Goal: Transaction & Acquisition: Download file/media

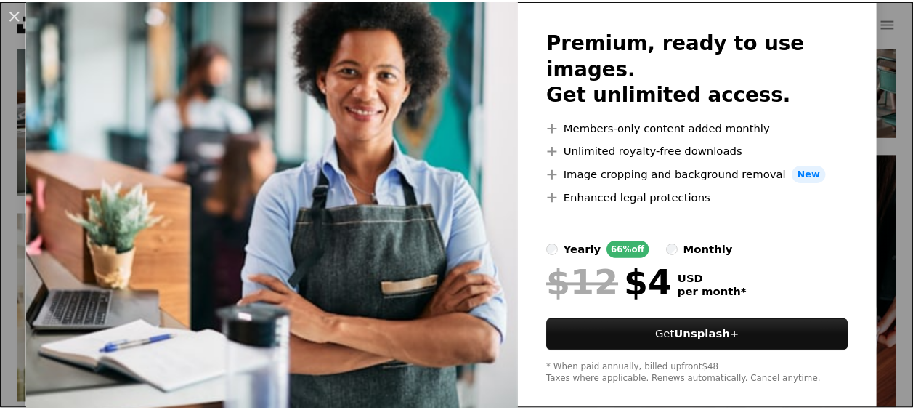
scroll to position [100, 0]
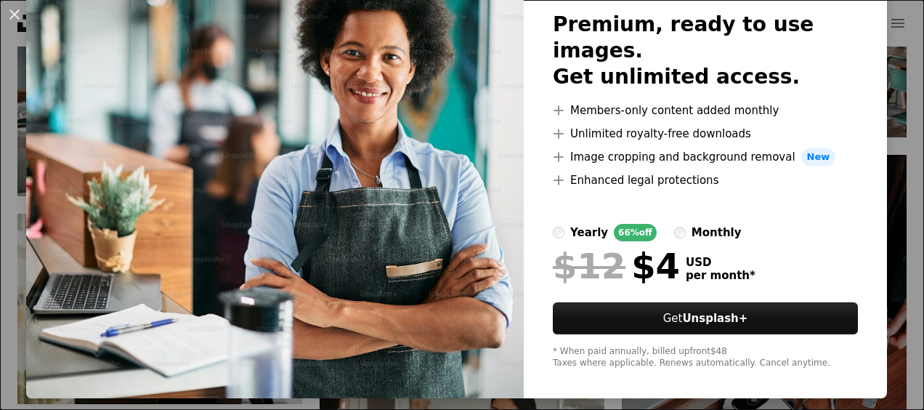
click at [888, 96] on div "An X shape Unsplash+ Premium, ready to use images. Get unlimited access. A plus…" at bounding box center [462, 205] width 924 height 410
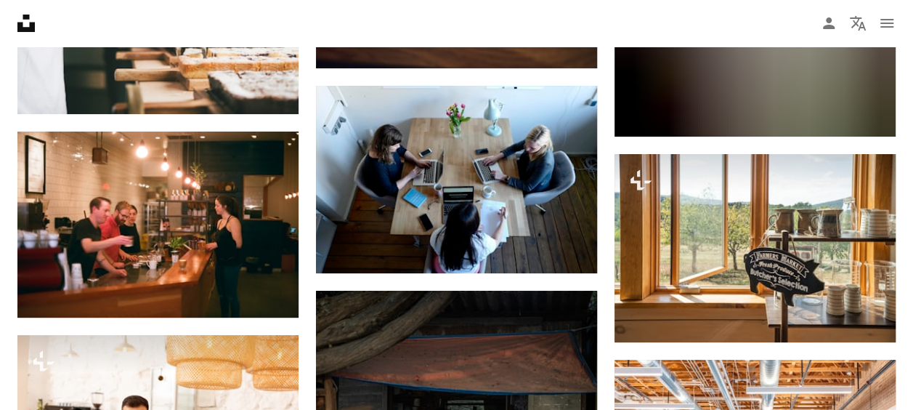
scroll to position [8236, 0]
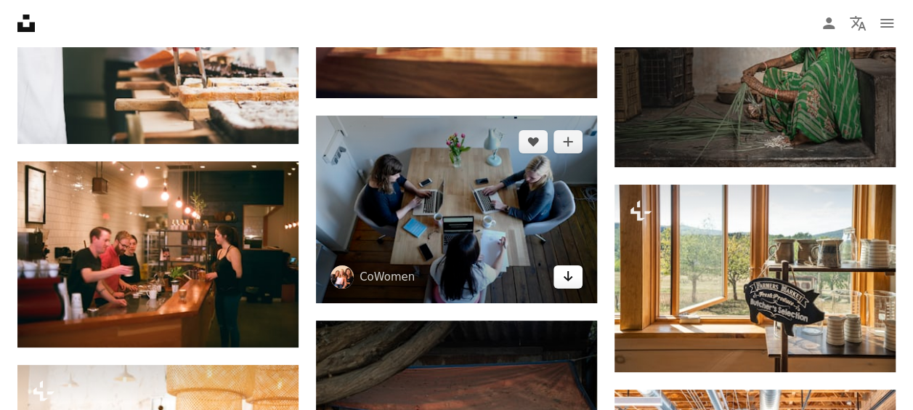
click at [568, 271] on icon "Download" at bounding box center [568, 276] width 9 height 10
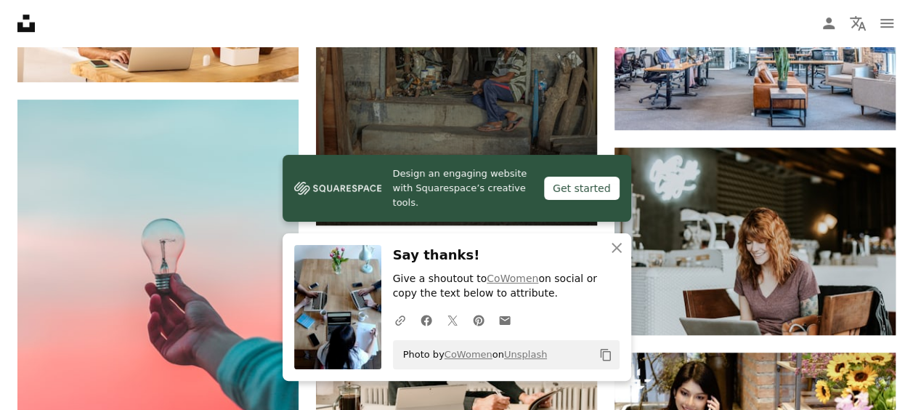
scroll to position [8707, 0]
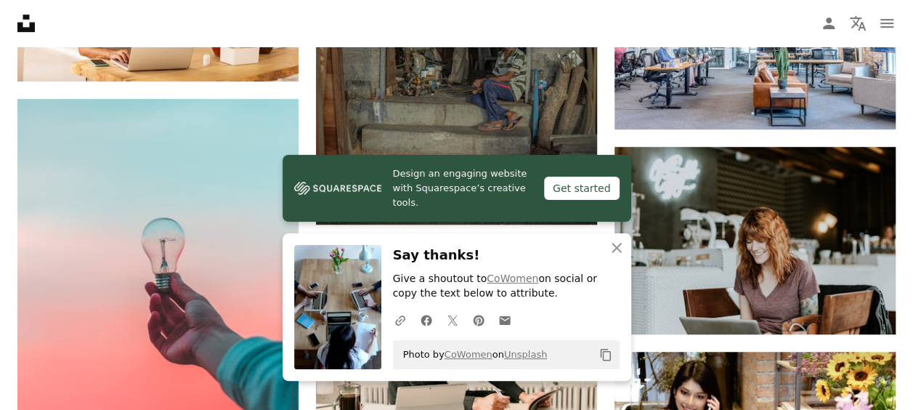
drag, startPoint x: 914, startPoint y: 235, endPoint x: 347, endPoint y: 236, distance: 567.3
click at [347, 236] on div "An X shape Close Say thanks! Give a shoutout to CoWomen on social or copy the t…" at bounding box center [457, 306] width 349 height 147
click at [613, 248] on icon "An X shape" at bounding box center [616, 247] width 17 height 17
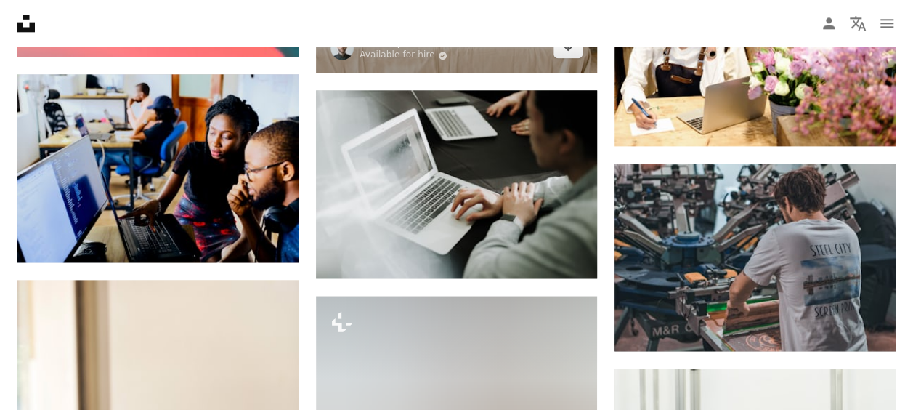
scroll to position [9105, 0]
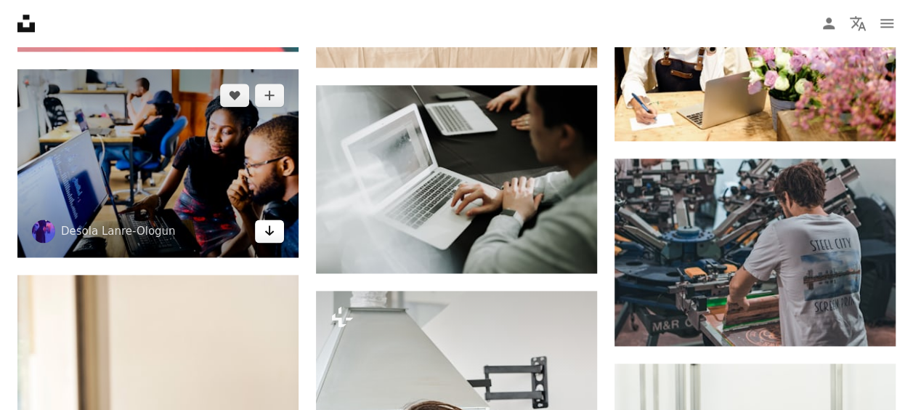
click at [271, 230] on icon "Arrow pointing down" at bounding box center [270, 230] width 12 height 17
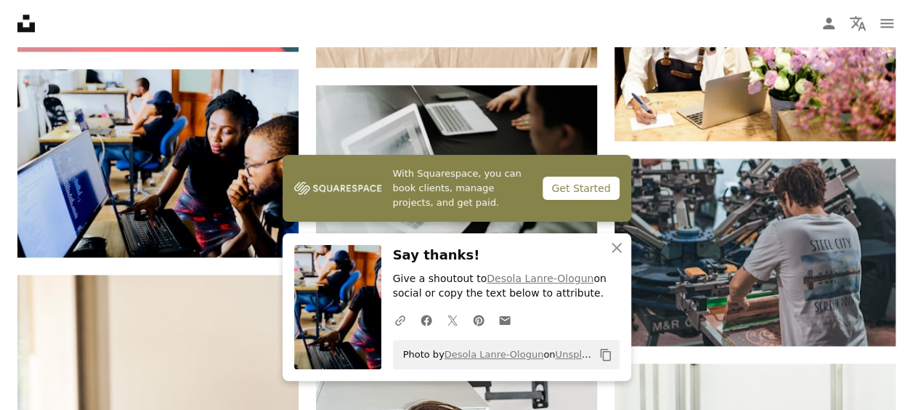
click at [617, 248] on icon "button" at bounding box center [617, 248] width 10 height 10
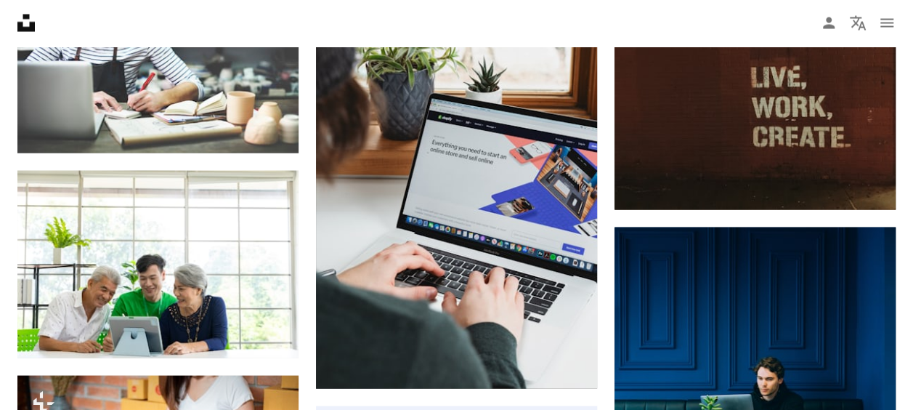
scroll to position [12397, 0]
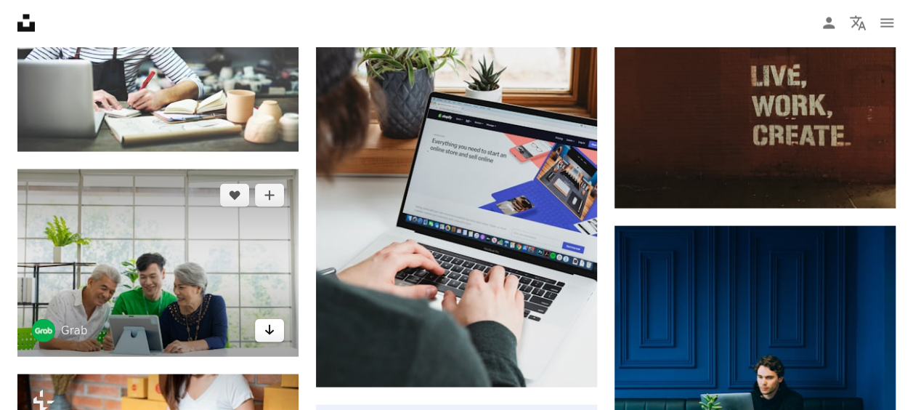
click at [275, 324] on link "Arrow pointing down" at bounding box center [269, 330] width 29 height 23
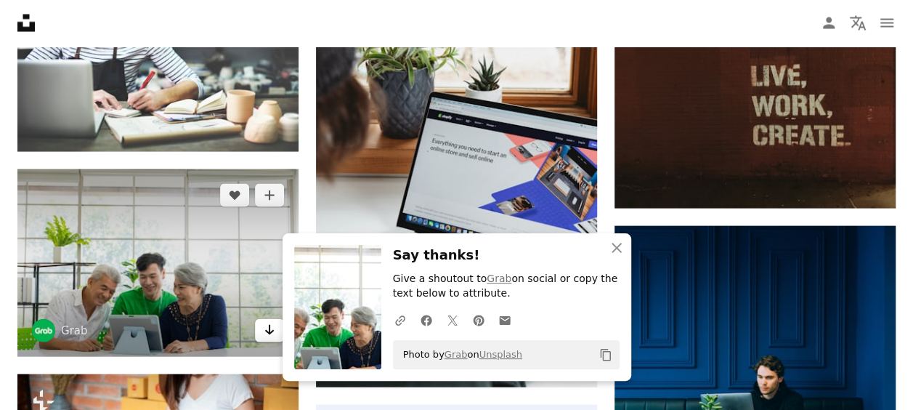
click at [275, 324] on link "Arrow pointing down" at bounding box center [269, 330] width 29 height 23
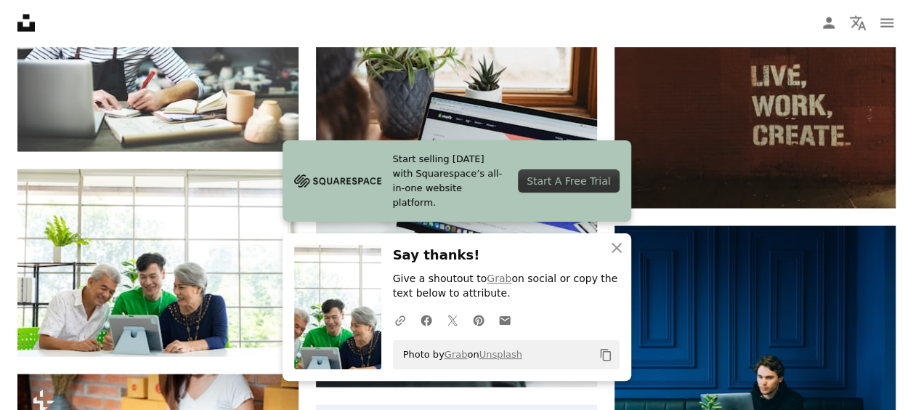
click at [620, 243] on icon "button" at bounding box center [617, 248] width 10 height 10
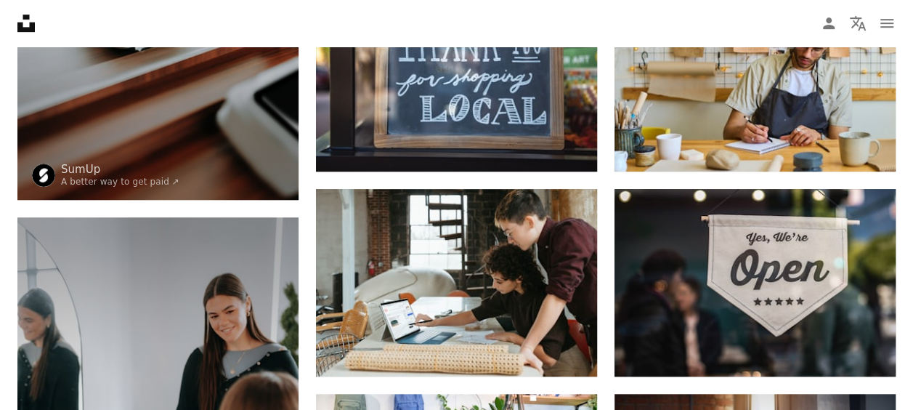
scroll to position [0, 0]
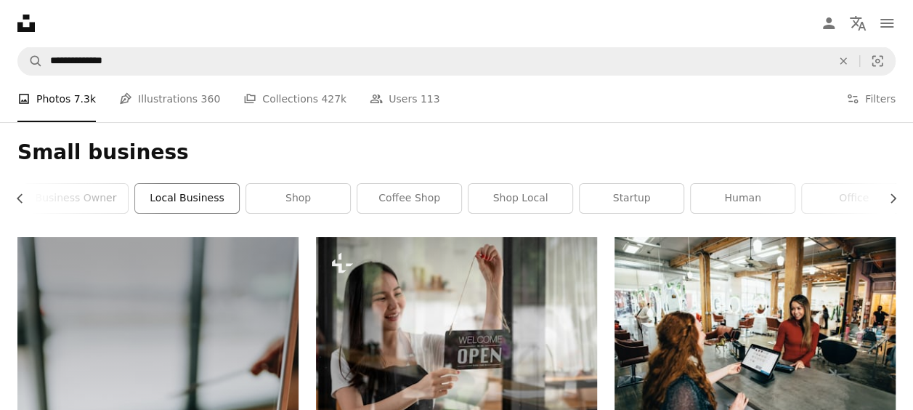
click at [184, 202] on link "local business" at bounding box center [187, 198] width 104 height 29
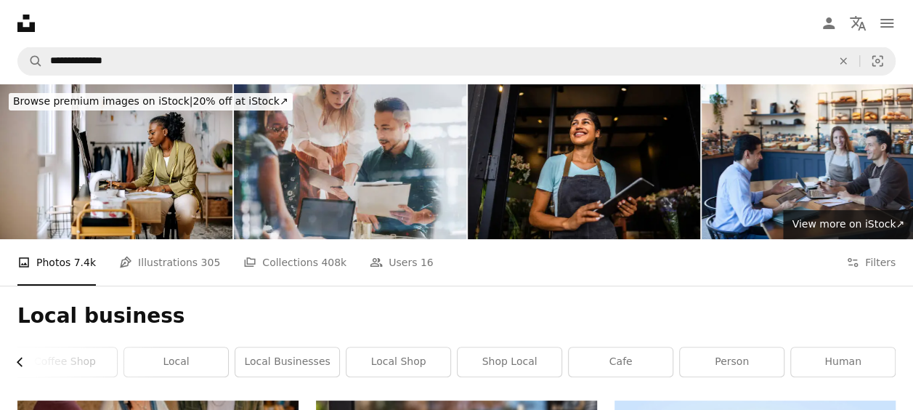
click at [20, 354] on icon "Chevron left" at bounding box center [20, 361] width 15 height 15
click at [20, 347] on link "small business" at bounding box center [70, 361] width 104 height 29
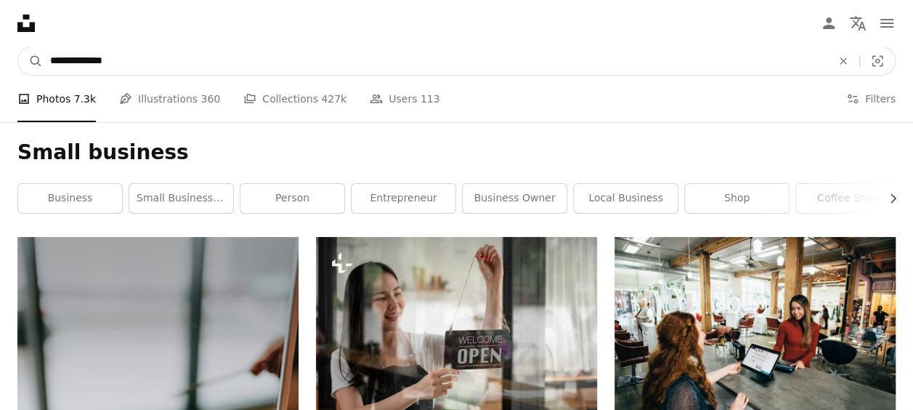
drag, startPoint x: 142, startPoint y: 57, endPoint x: 0, endPoint y: 59, distance: 142.4
type input "**********"
click at [18, 47] on button "A magnifying glass" at bounding box center [30, 61] width 25 height 28
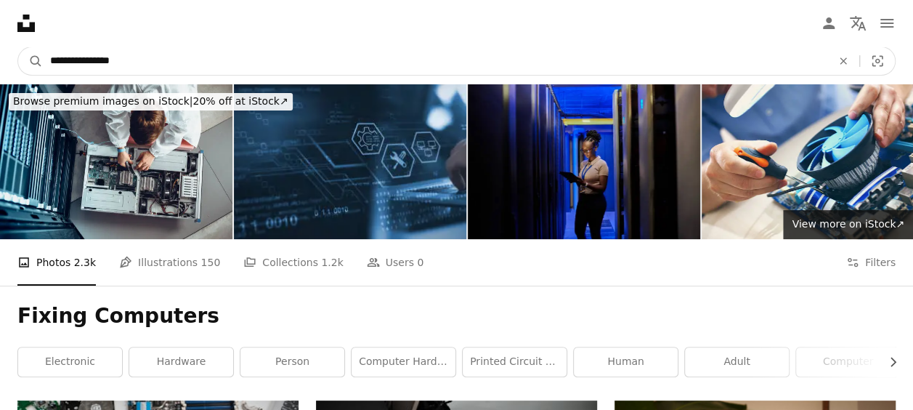
drag, startPoint x: 141, startPoint y: 65, endPoint x: 0, endPoint y: 76, distance: 141.3
type input "**********"
click at [18, 47] on button "A magnifying glass" at bounding box center [30, 61] width 25 height 28
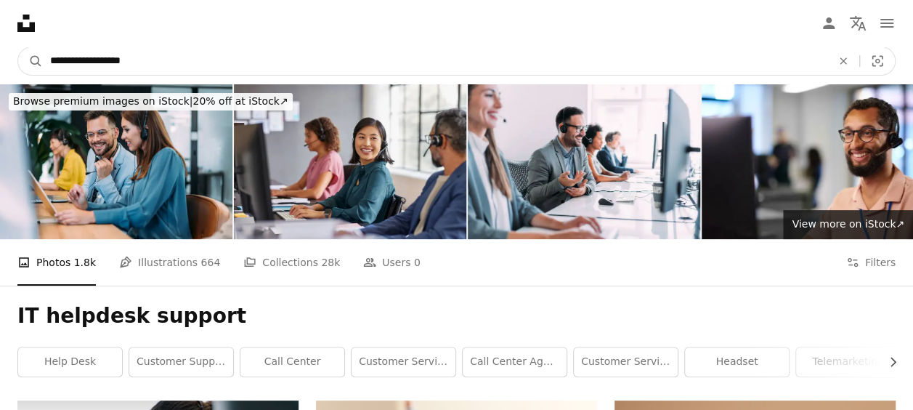
drag, startPoint x: 142, startPoint y: 59, endPoint x: 60, endPoint y: 62, distance: 81.4
click at [60, 62] on input "**********" at bounding box center [435, 61] width 784 height 28
type input "**********"
click at [18, 47] on button "A magnifying glass" at bounding box center [30, 61] width 25 height 28
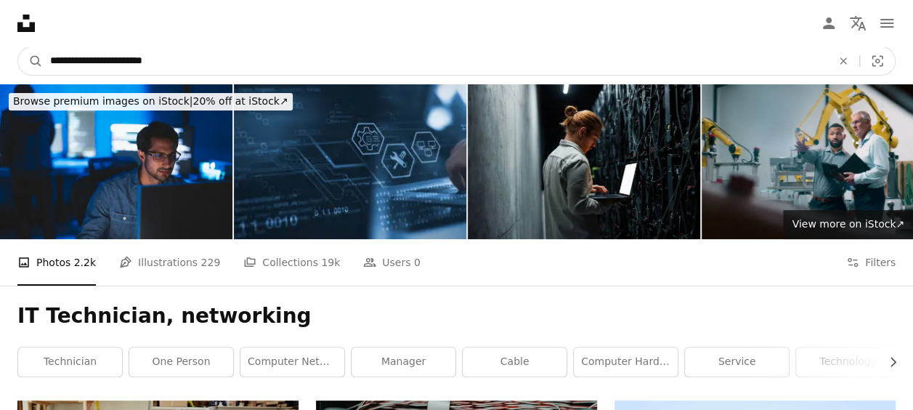
click at [170, 59] on input "**********" at bounding box center [435, 61] width 784 height 28
type input "**********"
click at [18, 47] on button "A magnifying glass" at bounding box center [30, 61] width 25 height 28
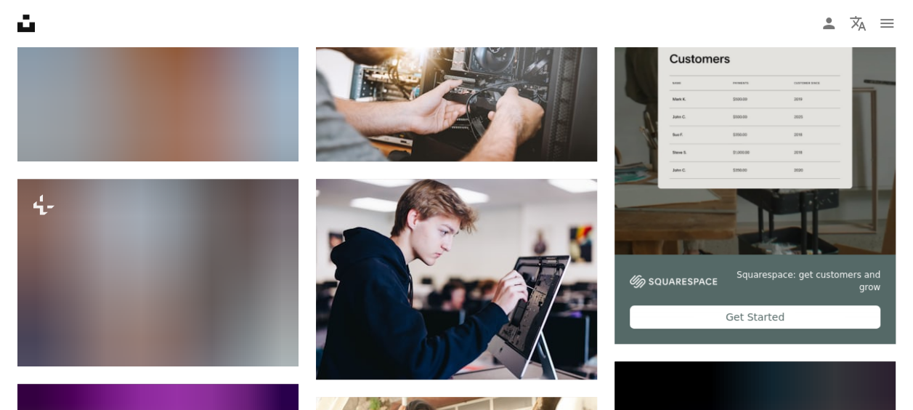
scroll to position [429, 0]
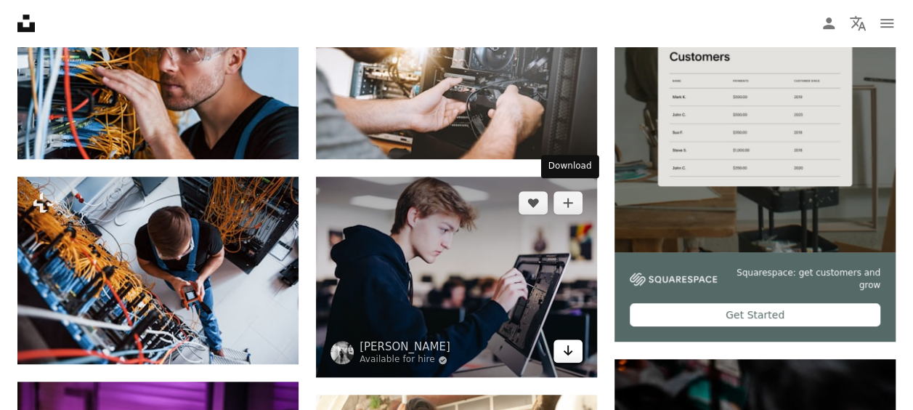
click at [566, 345] on icon "Download" at bounding box center [568, 350] width 9 height 10
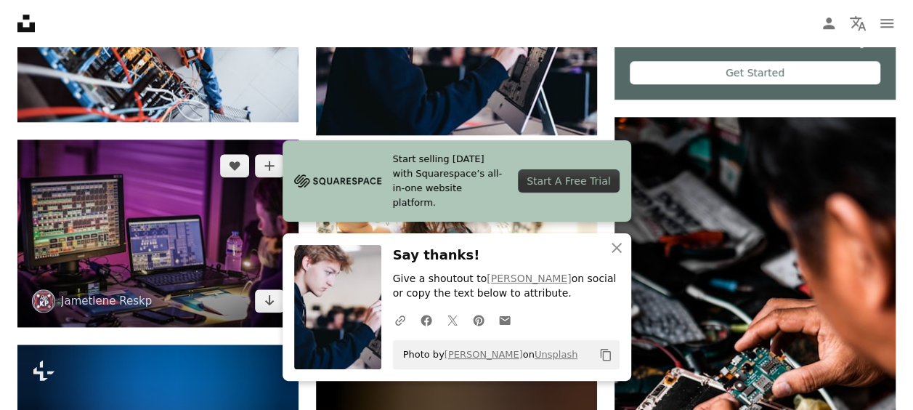
scroll to position [672, 0]
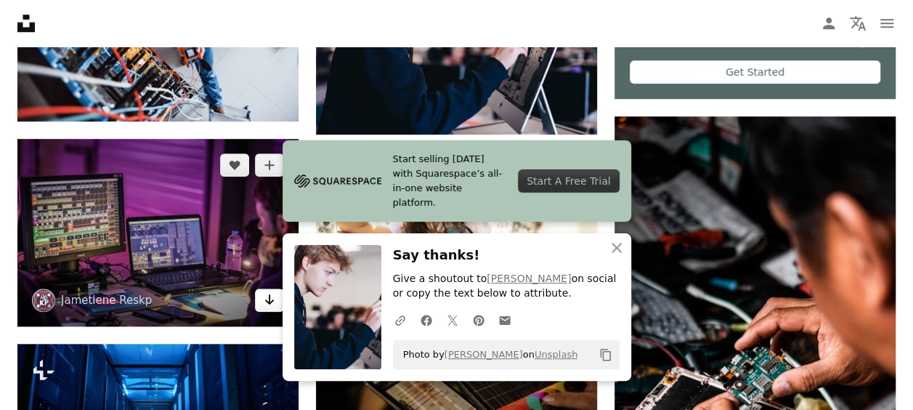
click at [269, 291] on icon "Arrow pointing down" at bounding box center [270, 299] width 12 height 17
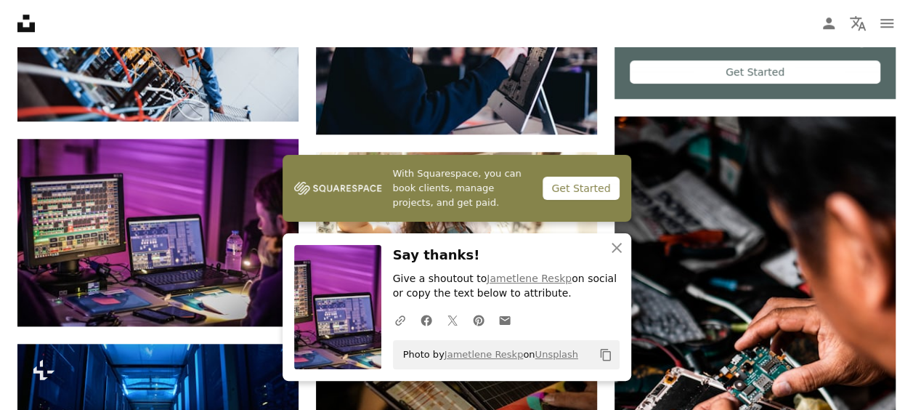
click at [618, 246] on icon "button" at bounding box center [617, 248] width 10 height 10
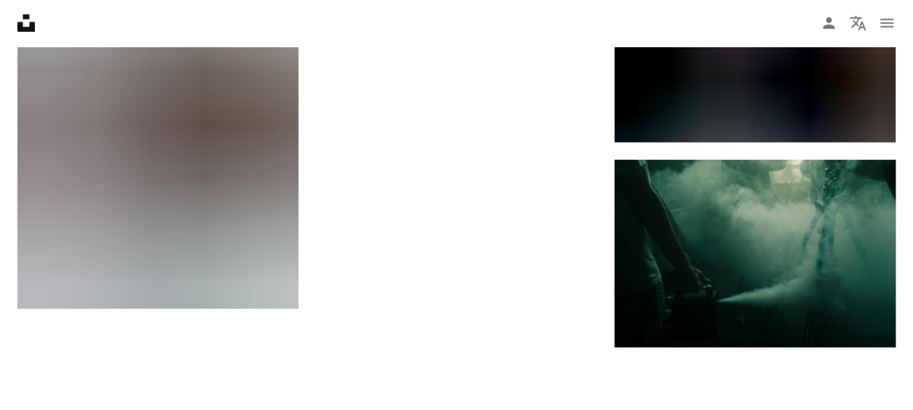
scroll to position [1951, 0]
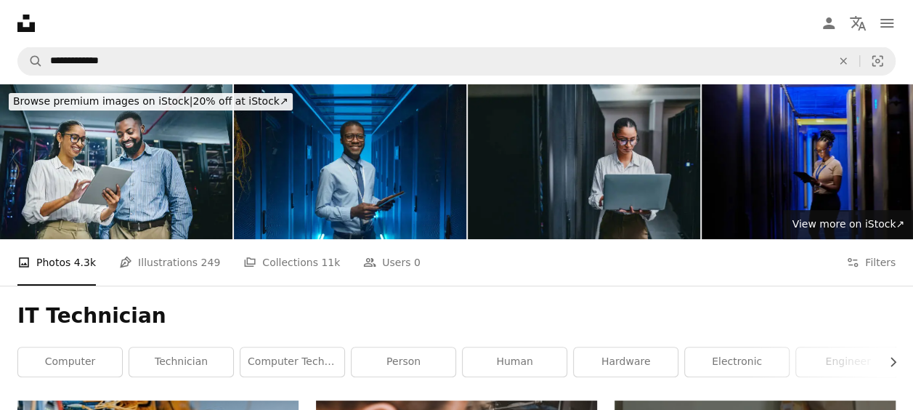
scroll to position [0, 0]
click at [293, 347] on link "computer technician" at bounding box center [292, 361] width 104 height 29
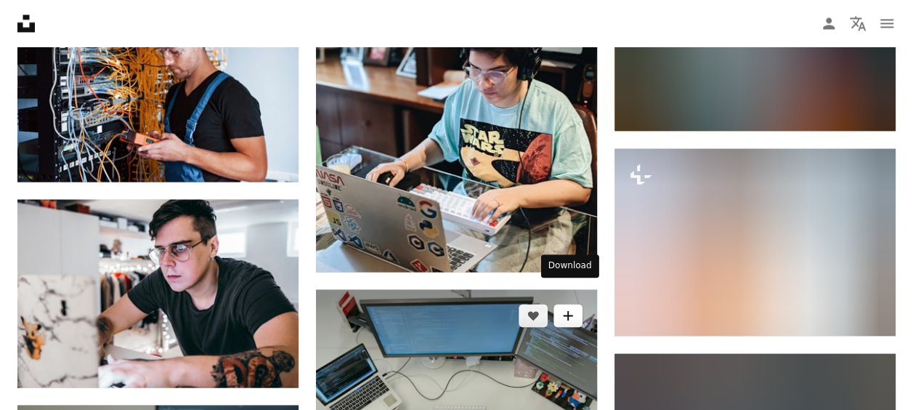
scroll to position [1226, 0]
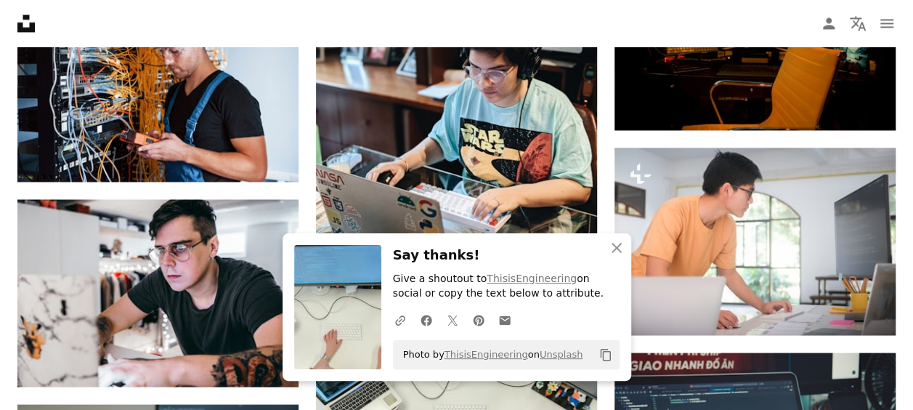
click at [302, 189] on div "Plus sign for Unsplash+ A heart A plus sign Getty Images For Unsplash+ A lock D…" at bounding box center [456, 186] width 878 height 2024
click at [614, 247] on icon "An X shape" at bounding box center [616, 247] width 17 height 17
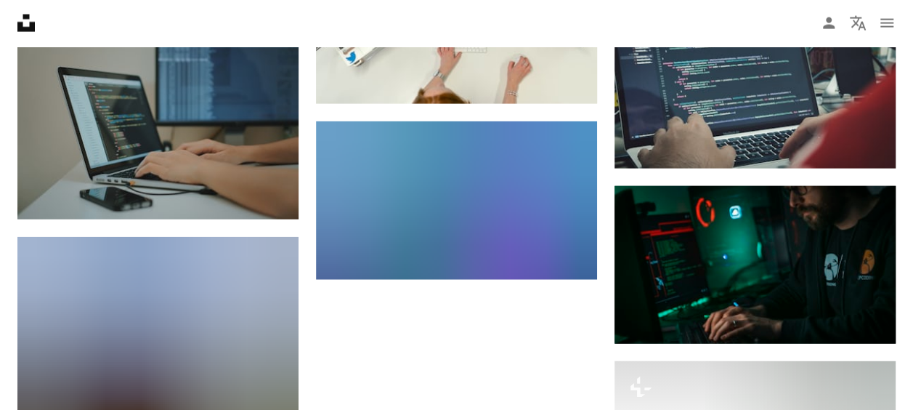
scroll to position [1599, 0]
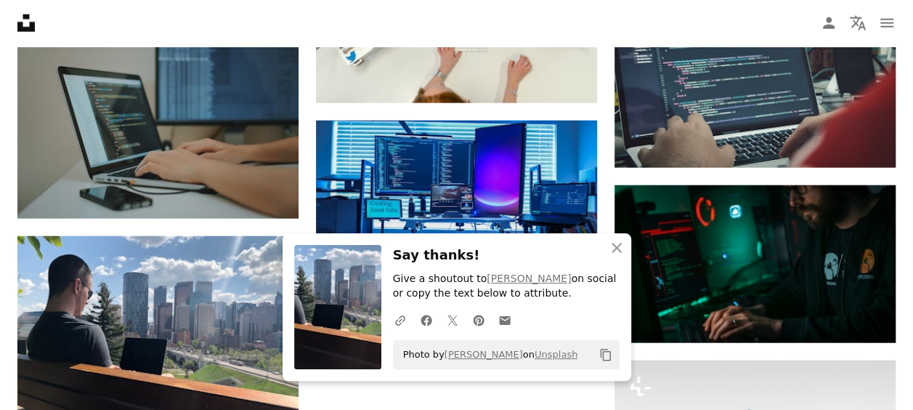
click at [617, 246] on icon "button" at bounding box center [617, 248] width 10 height 10
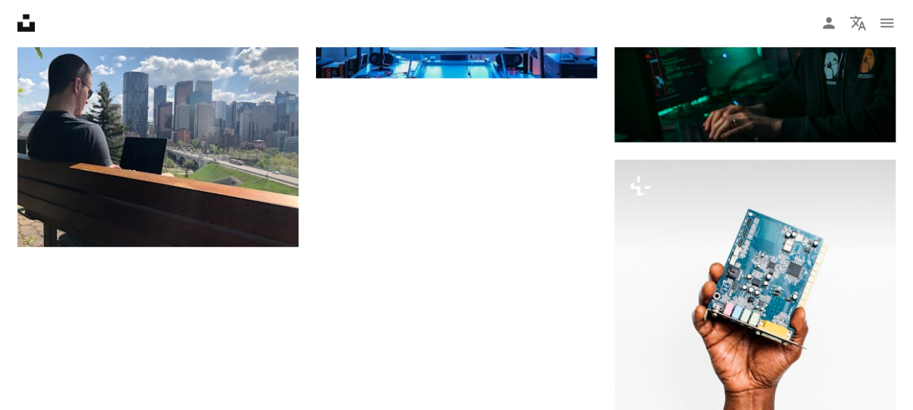
scroll to position [1827, 0]
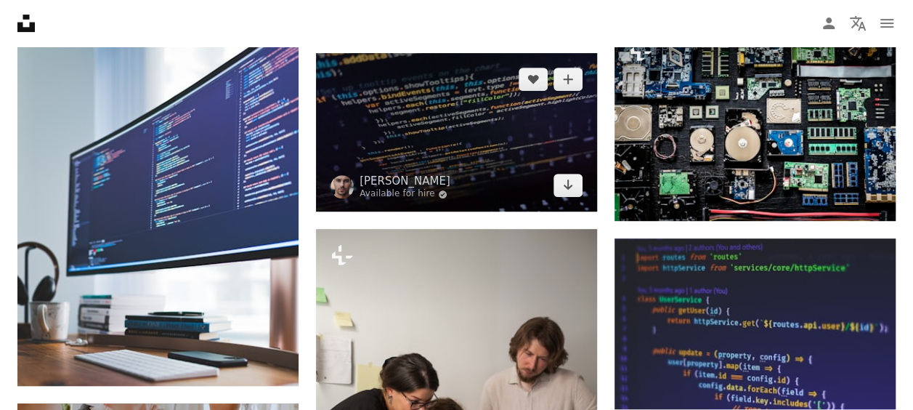
scroll to position [3062, 0]
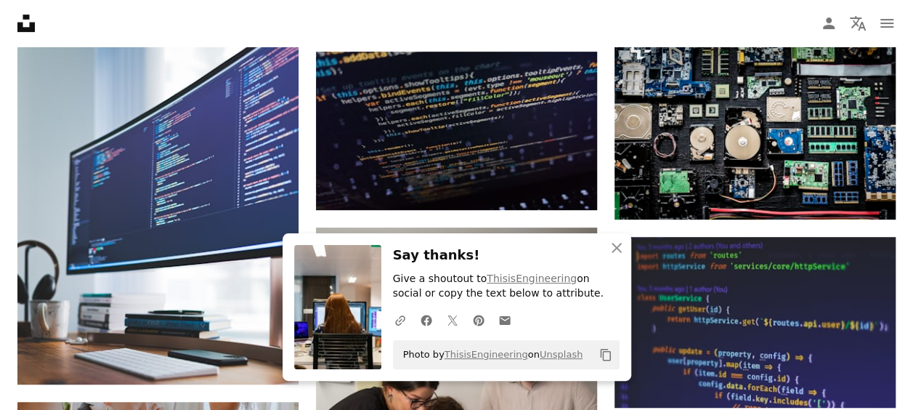
click at [309, 176] on div "Plus sign for Unsplash+ A heart A plus sign Getty Images For Unsplash+ A lock D…" at bounding box center [456, 234] width 878 height 5791
click at [614, 250] on icon "An X shape" at bounding box center [616, 247] width 17 height 17
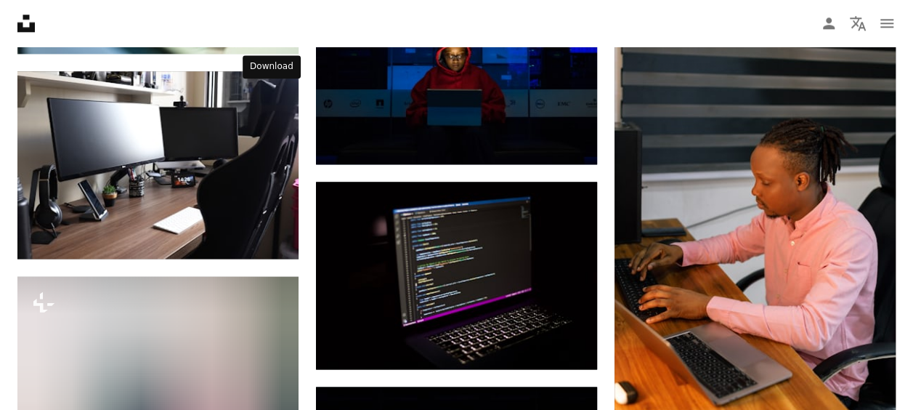
scroll to position [6374, 0]
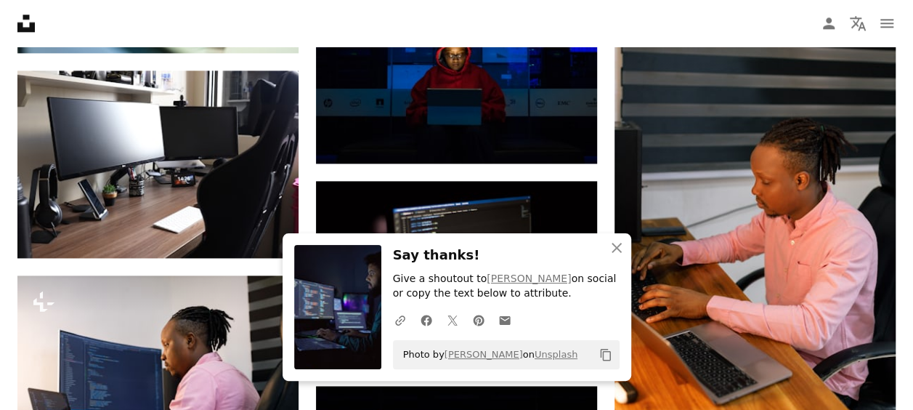
click at [616, 249] on icon "An X shape" at bounding box center [616, 247] width 17 height 17
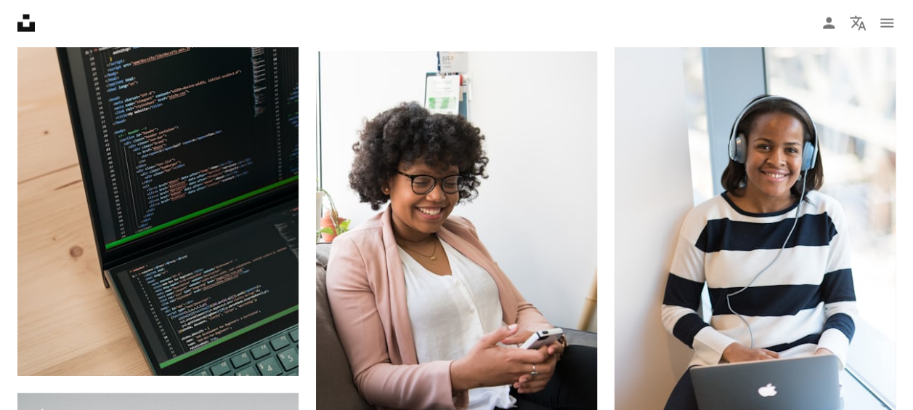
scroll to position [20891, 0]
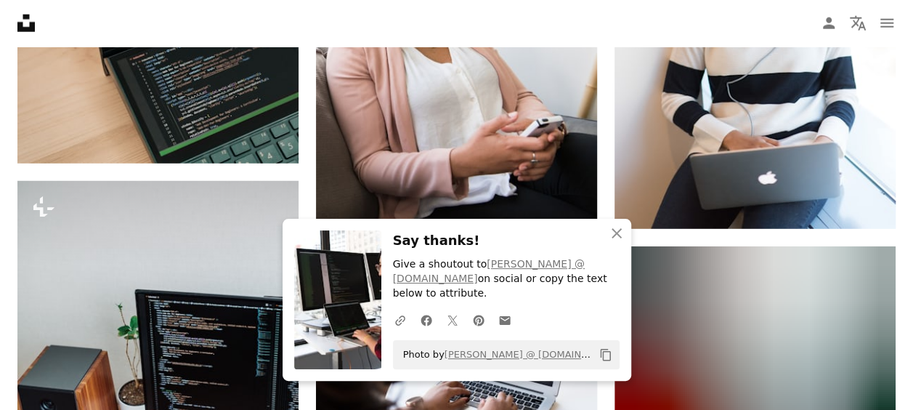
scroll to position [21108, 0]
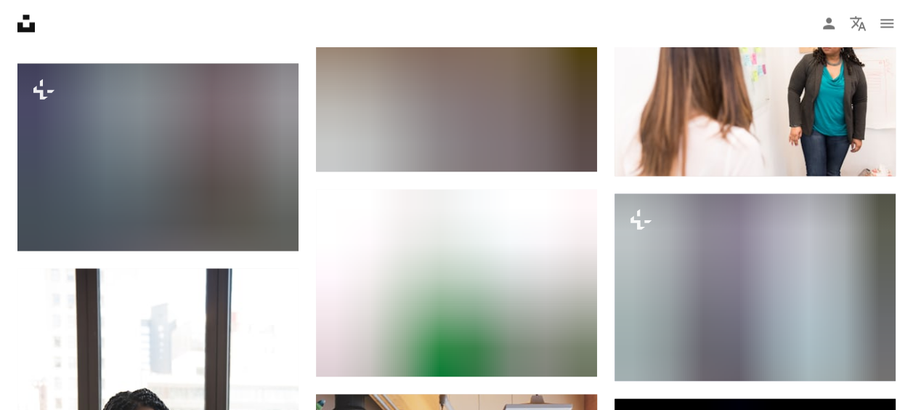
scroll to position [22892, 0]
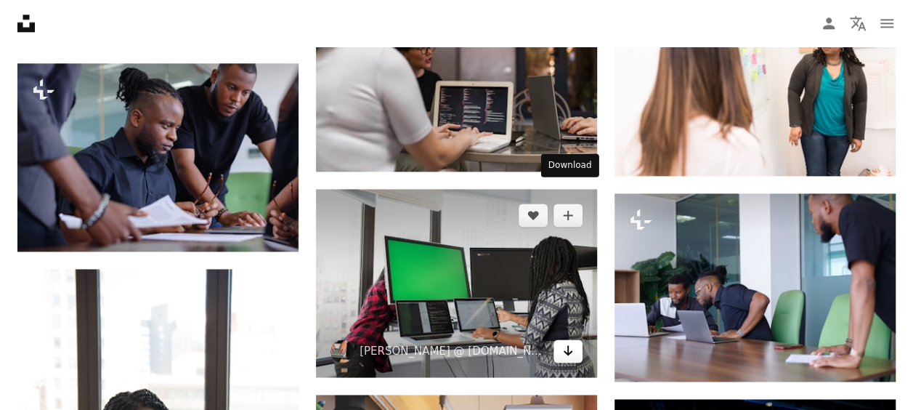
click at [562, 341] on icon "Arrow pointing down" at bounding box center [568, 349] width 12 height 17
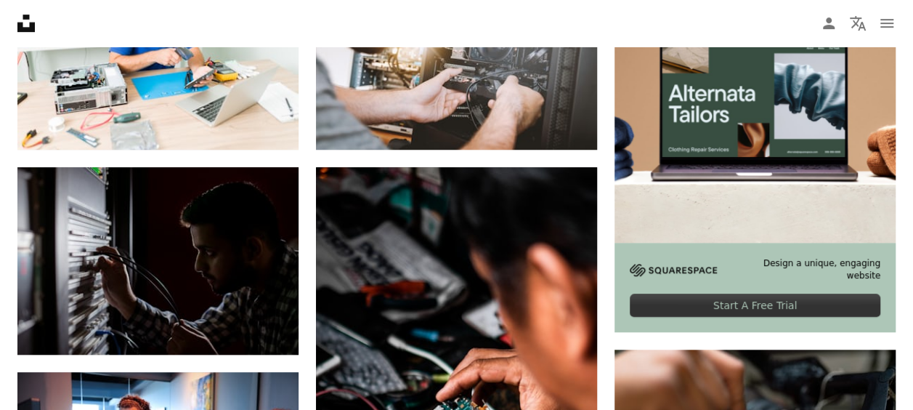
scroll to position [0, 0]
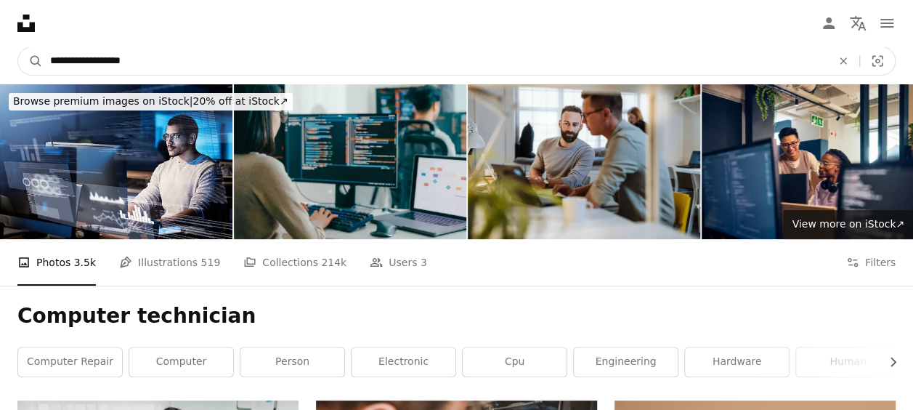
drag, startPoint x: 159, startPoint y: 63, endPoint x: 0, endPoint y: 80, distance: 159.9
type input "**********"
click at [18, 47] on button "A magnifying glass" at bounding box center [30, 61] width 25 height 28
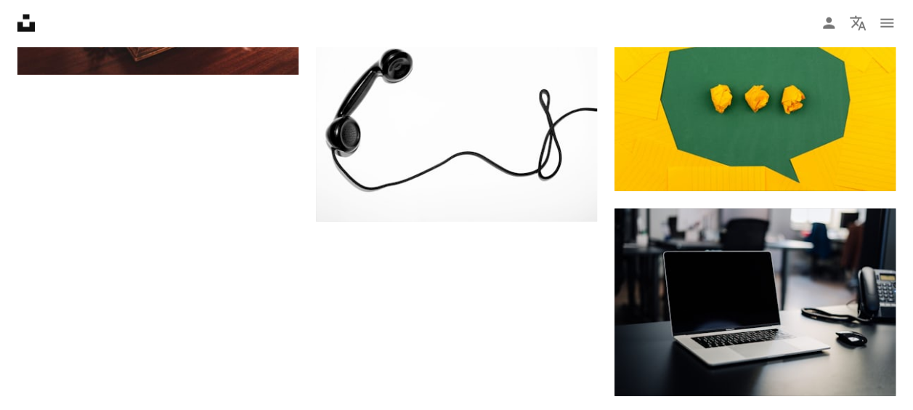
scroll to position [1775, 0]
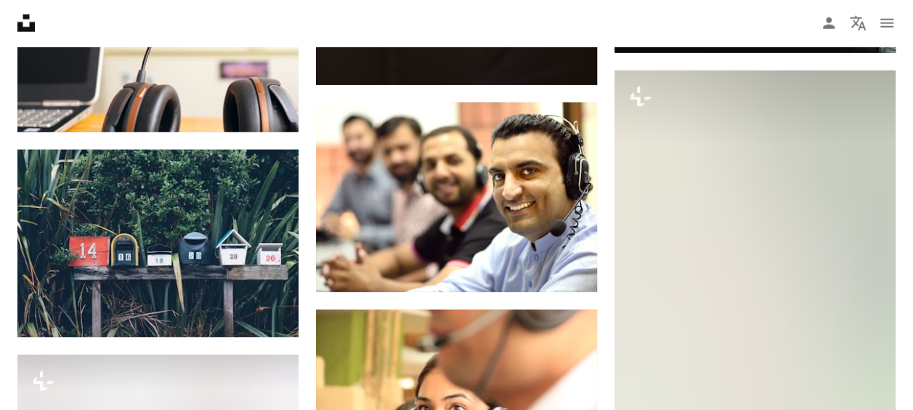
scroll to position [4584, 0]
